Goal: Find specific page/section: Find specific page/section

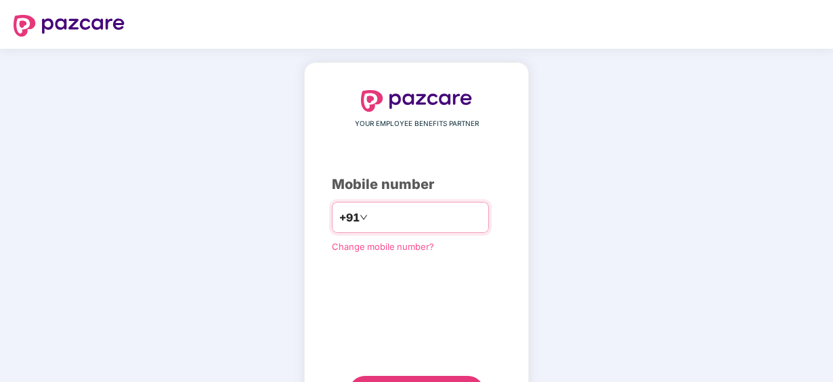
type input "**********"
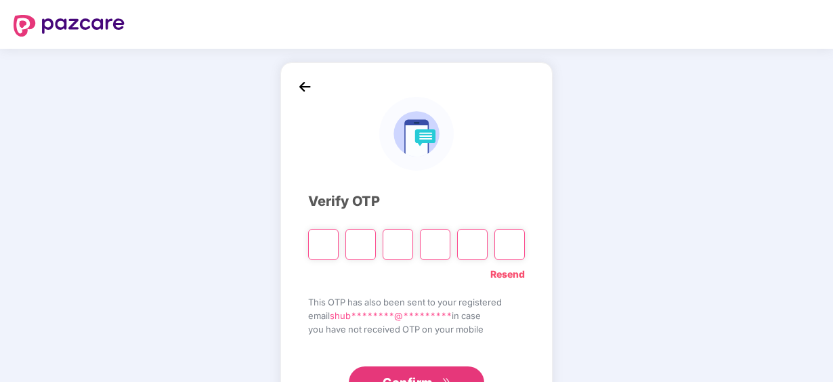
paste input "*"
type input "*"
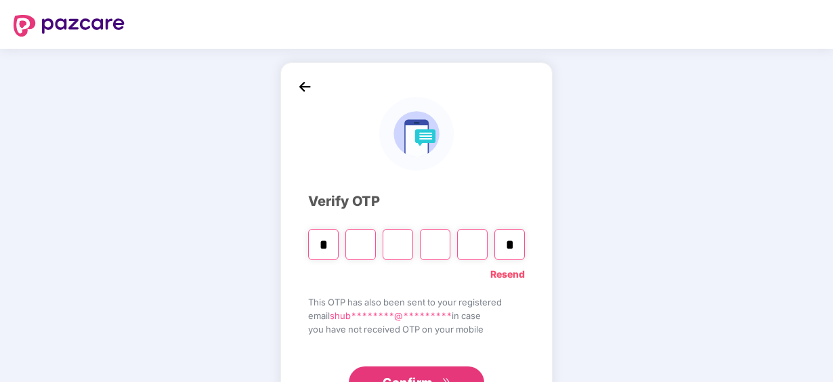
type input "*"
click at [381, 299] on span "This OTP has also been sent to your registered" at bounding box center [416, 302] width 217 height 14
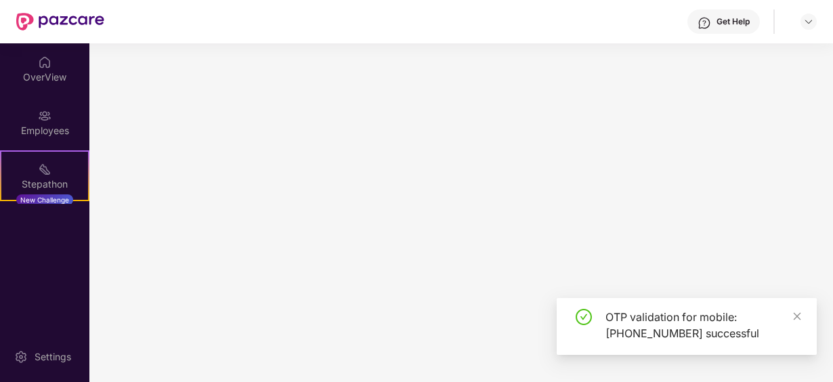
click at [409, 380] on main at bounding box center [461, 212] width 744 height 339
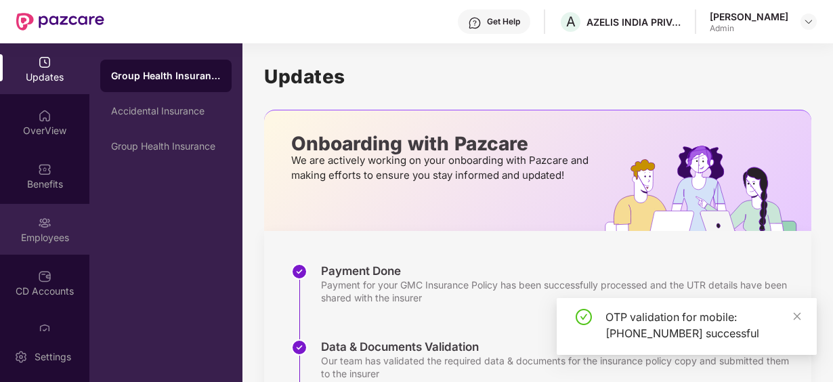
click at [52, 224] on div "Employees" at bounding box center [44, 229] width 89 height 51
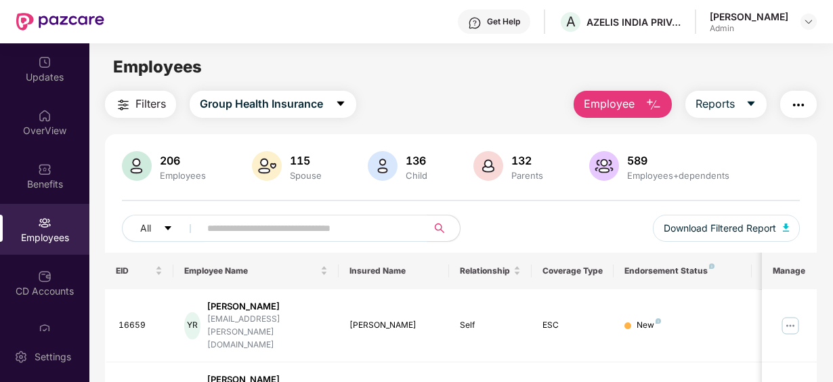
click at [233, 219] on input "text" at bounding box center [308, 228] width 202 height 20
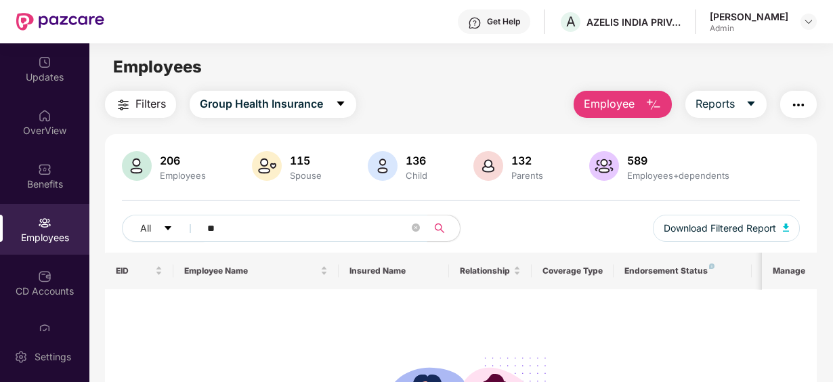
type input "*"
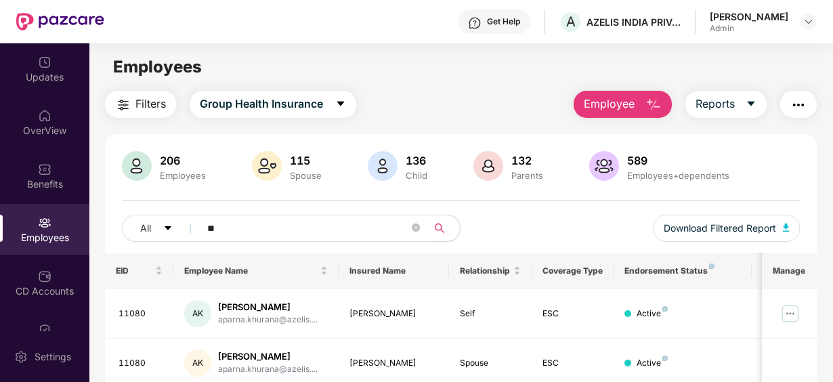
type input "*"
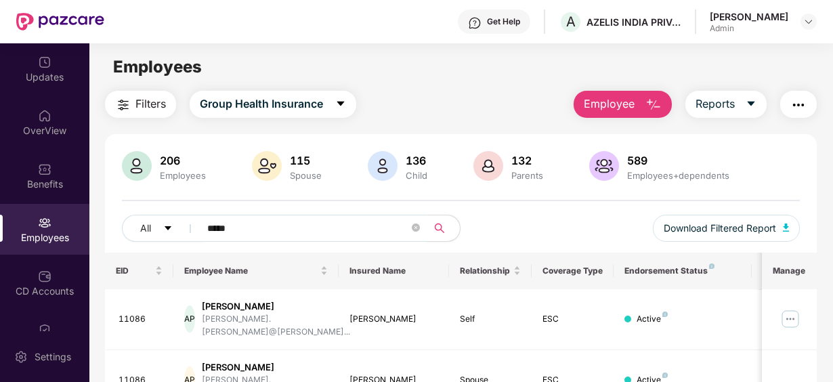
click at [830, 371] on div "Filters Group Health Insurance Employee Reports 206 Employees 115 Spouse 136 Ch…" at bounding box center [460, 275] width 743 height 369
drag, startPoint x: 830, startPoint y: 371, endPoint x: 832, endPoint y: 356, distance: 15.0
click at [832, 356] on div "Updates OverView Benefits Employees CD Accounts Claims Stepathon New Challenge …" at bounding box center [416, 212] width 833 height 339
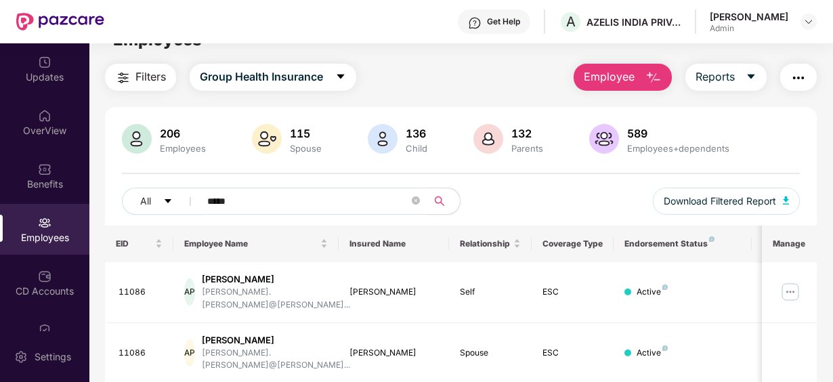
scroll to position [53, 0]
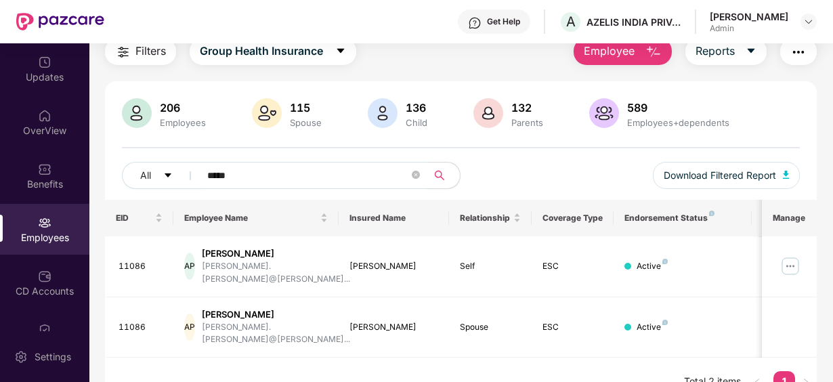
click at [236, 168] on input "*****" at bounding box center [308, 175] width 202 height 20
type input "*"
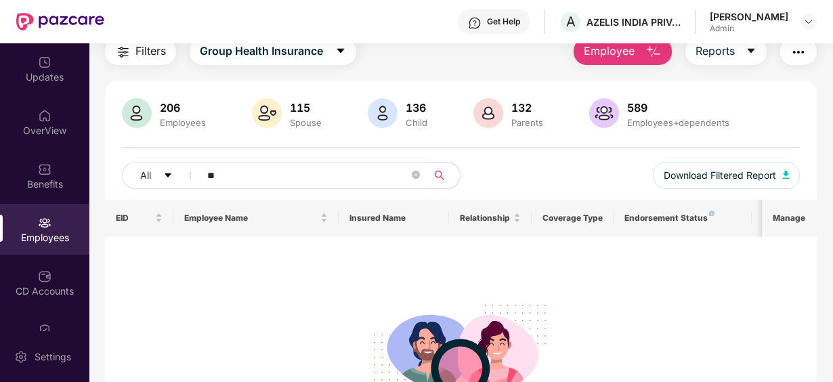
type input "*"
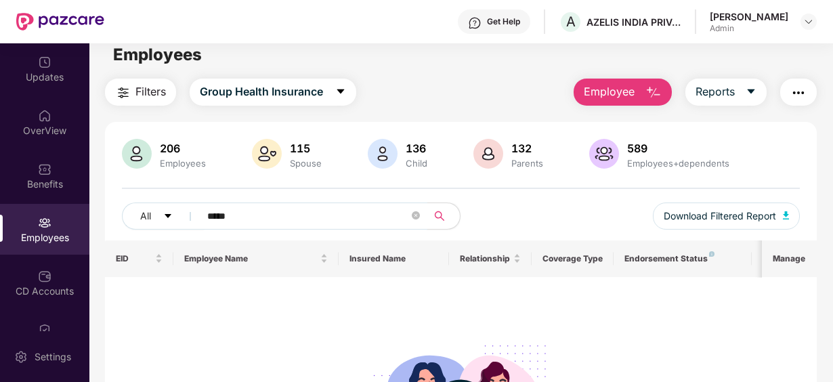
scroll to position [0, 0]
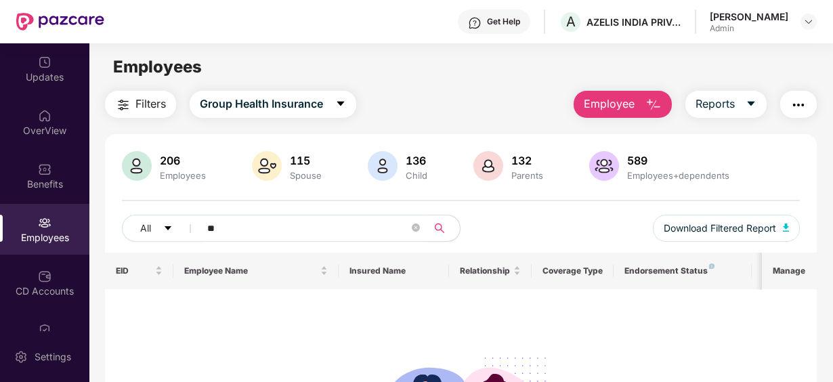
type input "*"
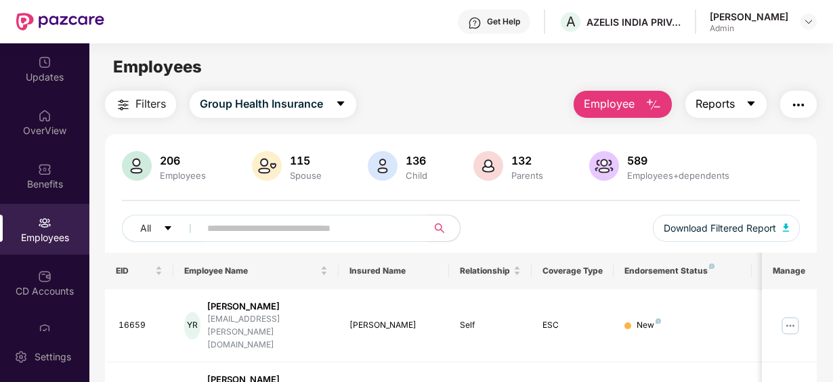
click at [749, 102] on icon "caret-down" at bounding box center [751, 104] width 7 height 5
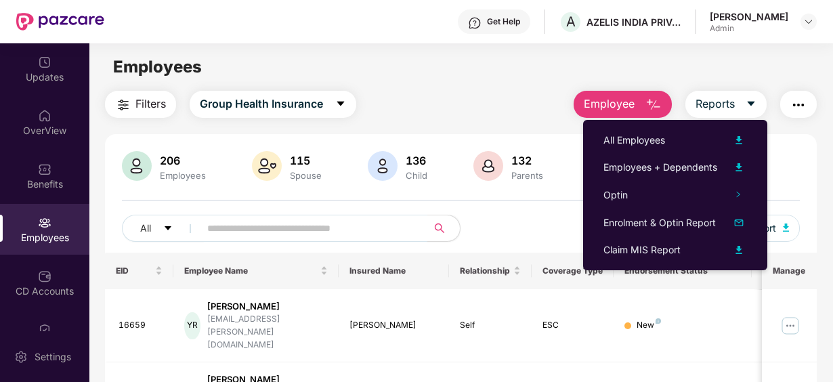
click at [260, 234] on input "text" at bounding box center [308, 228] width 202 height 20
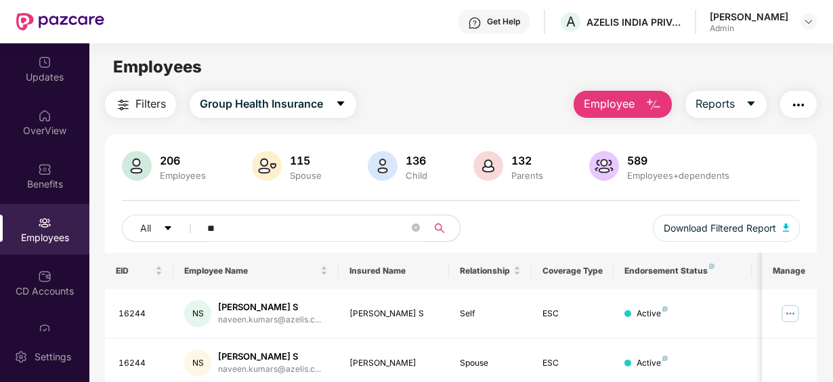
type input "*"
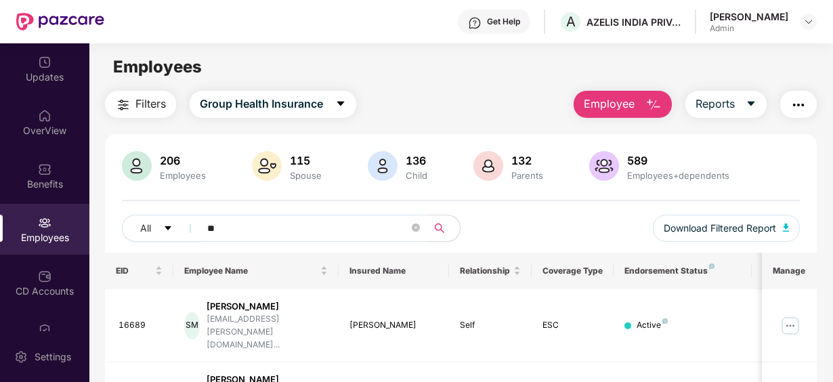
type input "*"
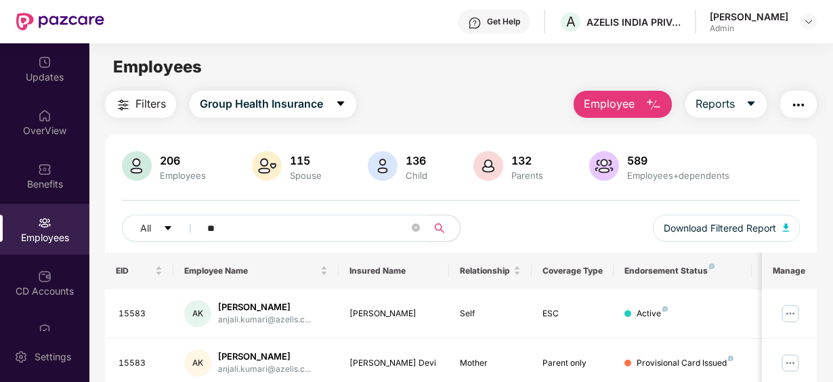
type input "*"
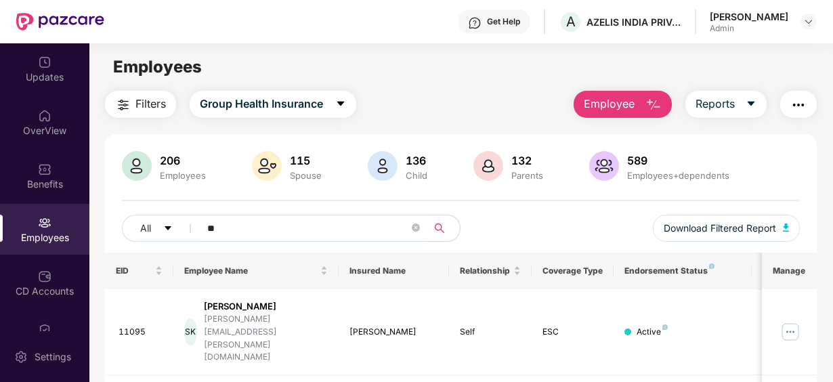
type input "*"
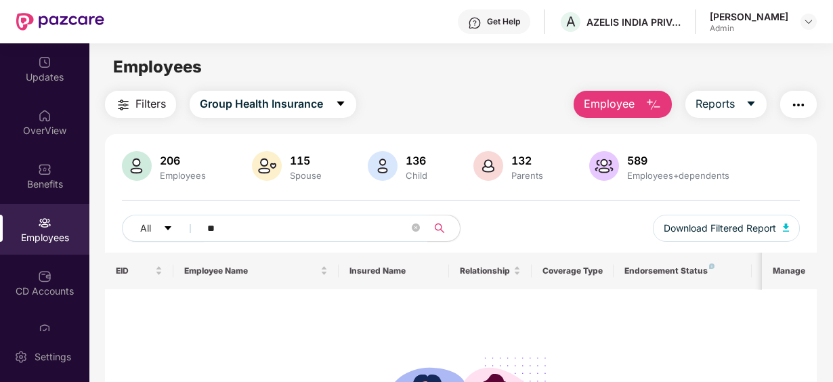
type input "*"
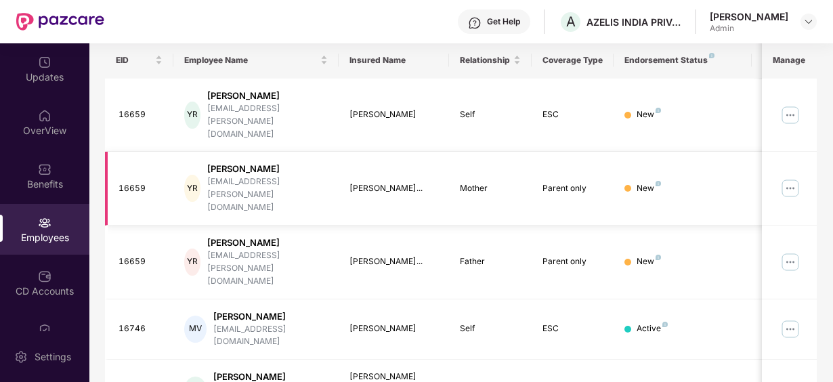
scroll to position [75, 0]
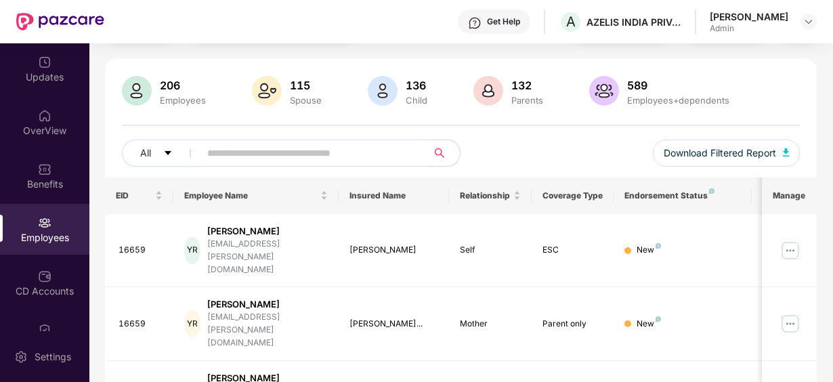
click at [271, 144] on input "text" at bounding box center [308, 153] width 202 height 20
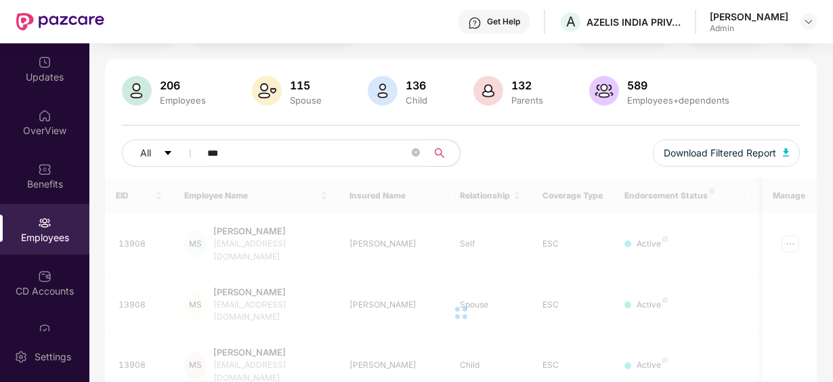
type input "****"
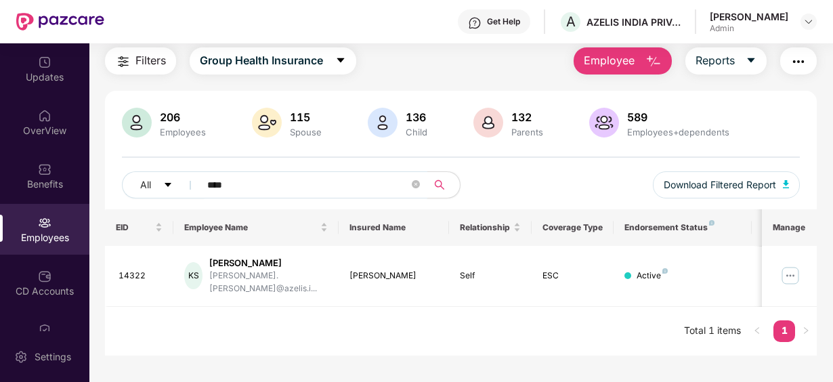
scroll to position [43, 0]
click at [417, 181] on icon "close-circle" at bounding box center [416, 184] width 8 height 8
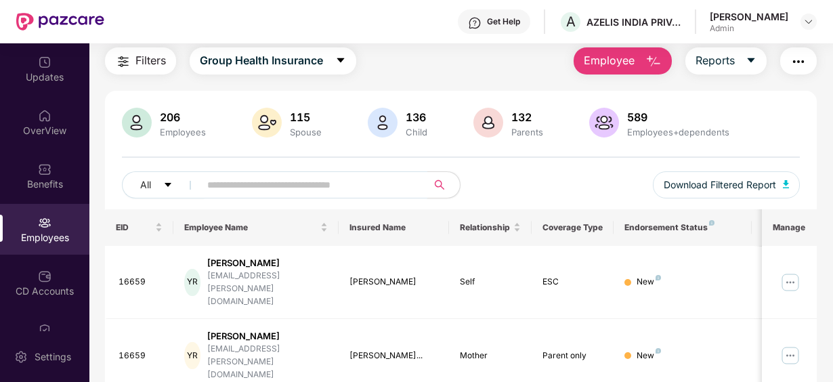
scroll to position [75, 0]
